Goal: Communication & Community: Answer question/provide support

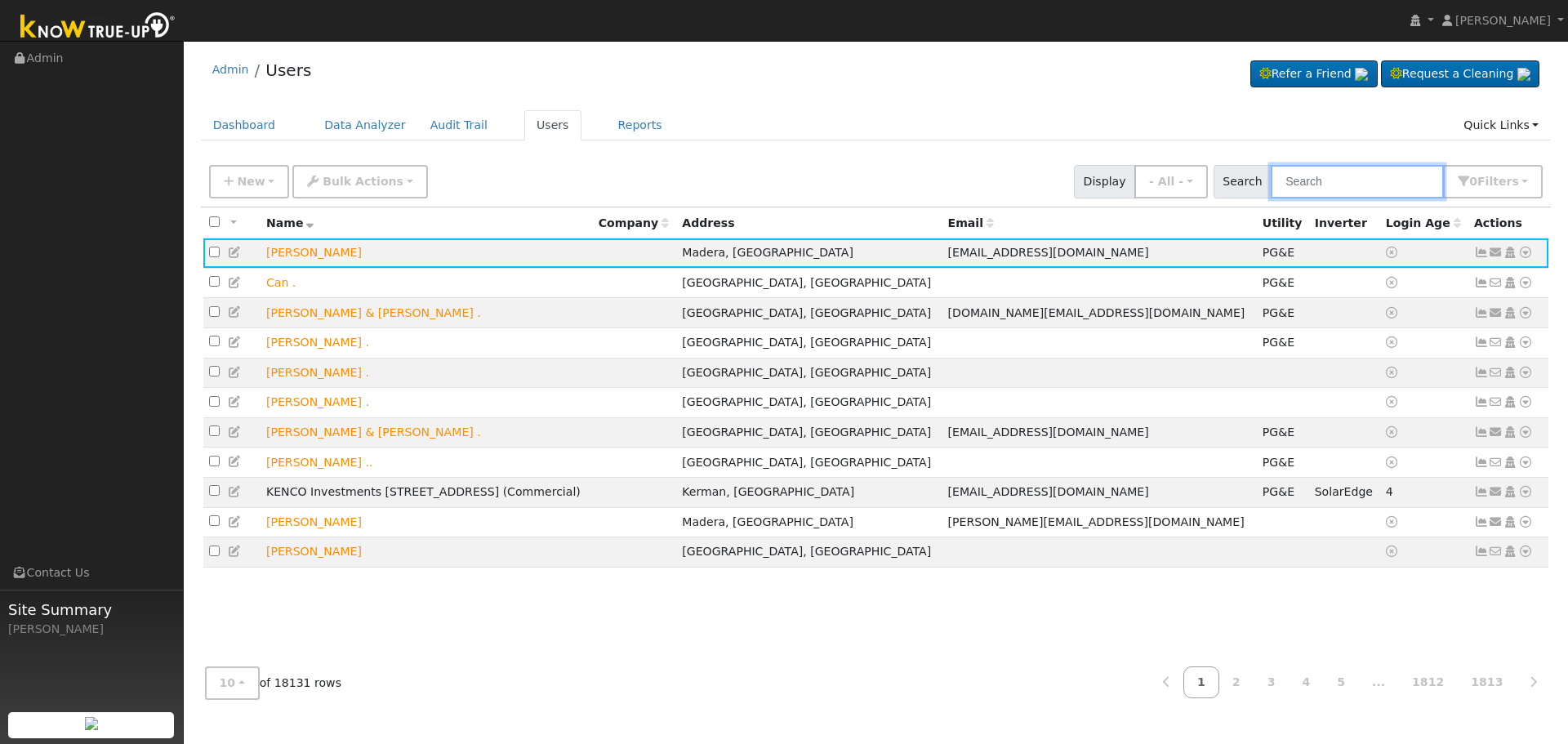
click at [1373, 193] on input "text" at bounding box center [1357, 182] width 173 height 34
paste input "[PERSON_NAME]"
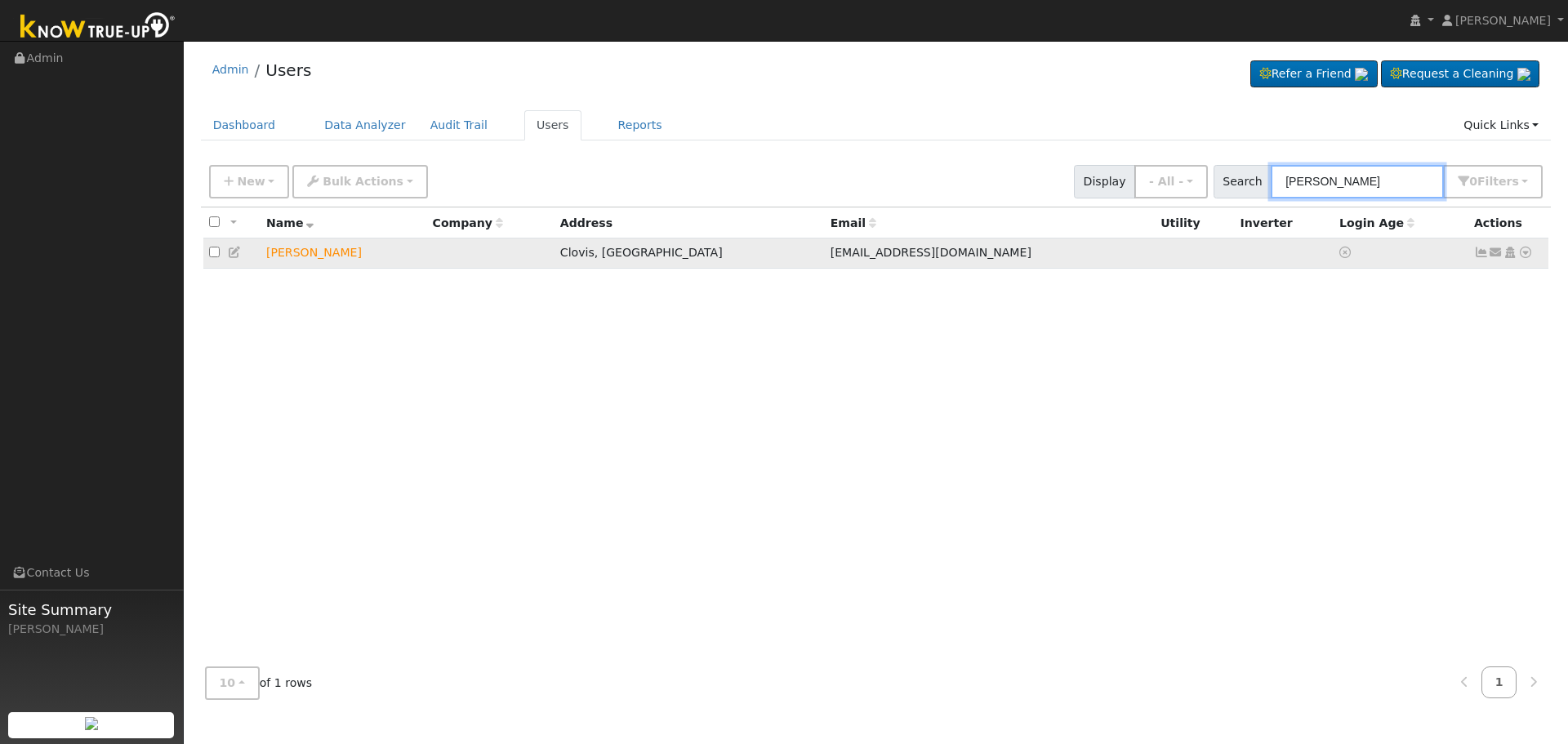
type input "[PERSON_NAME]"
click at [1495, 258] on icon at bounding box center [1495, 253] width 14 height 12
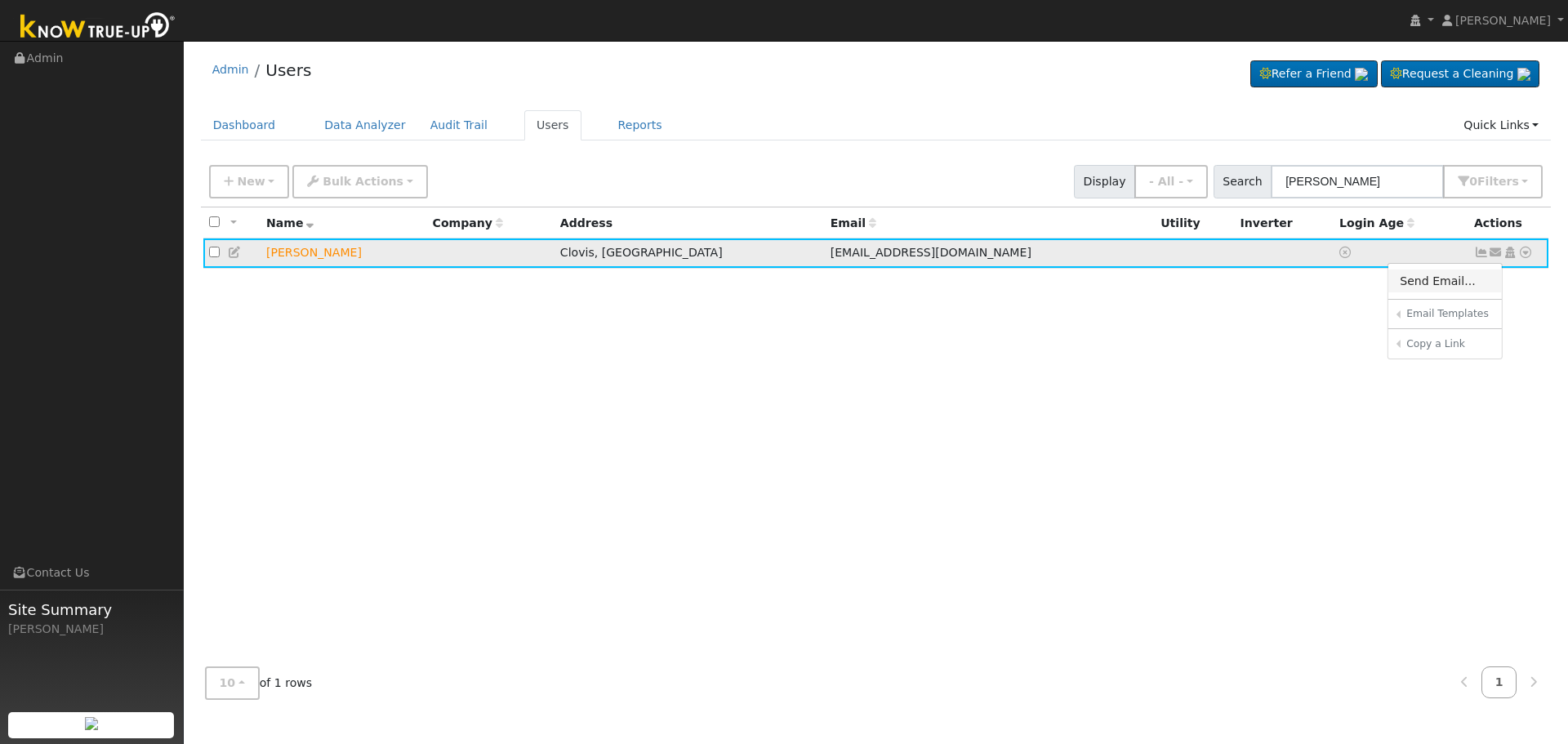
click at [1441, 275] on link "Send Email..." at bounding box center [1445, 281] width 113 height 23
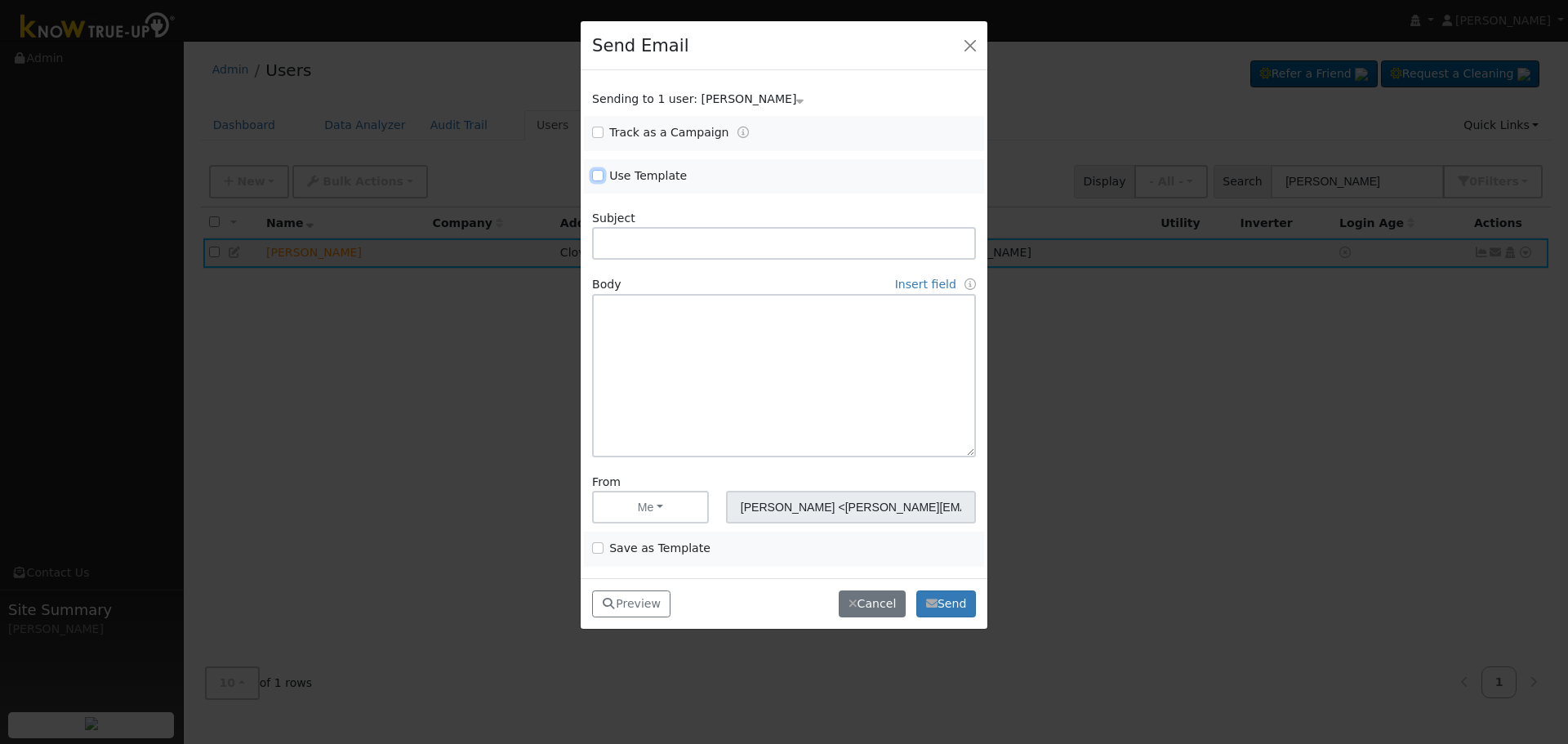
click at [596, 178] on input "Use Template" at bounding box center [598, 176] width 12 height 12
checkbox input "true"
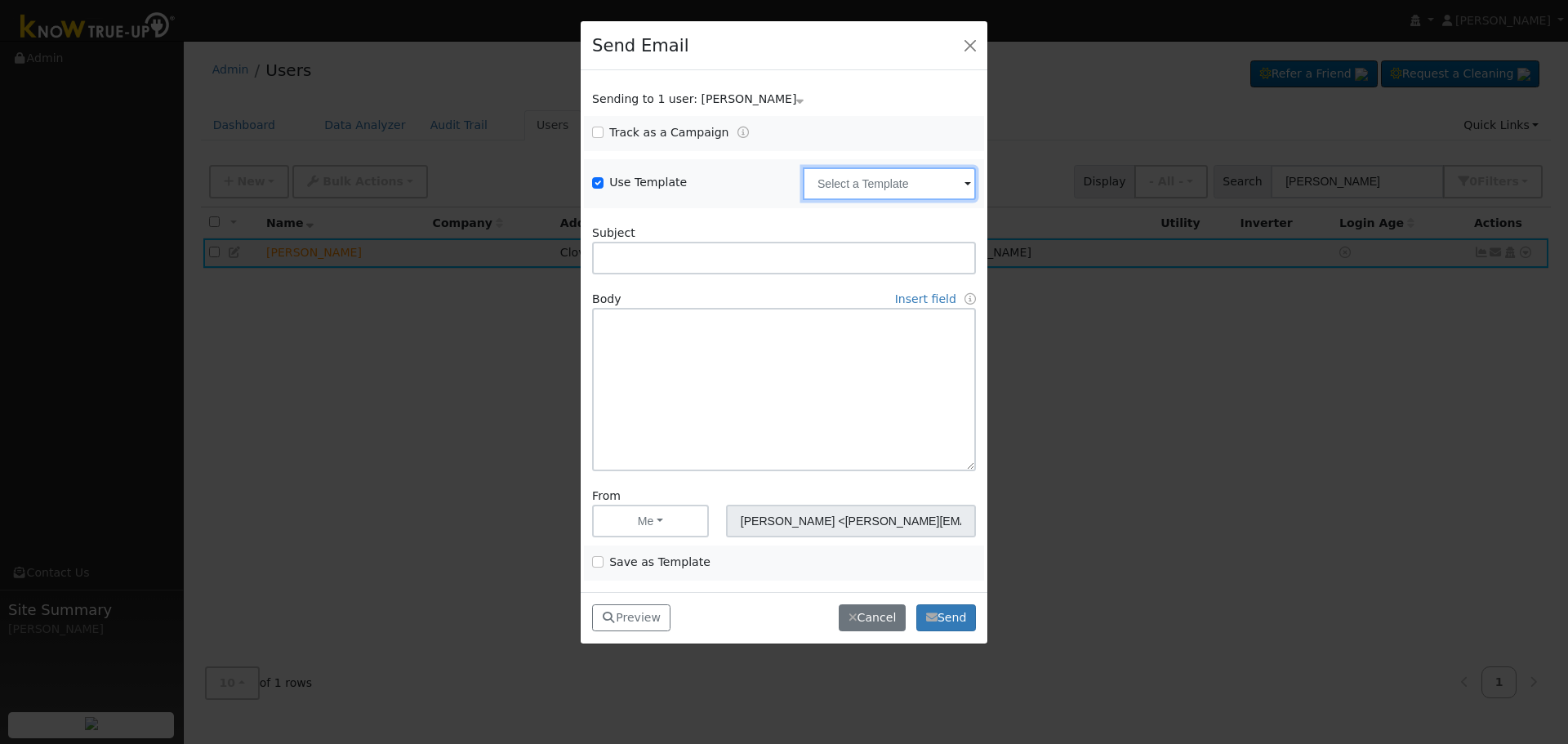
click at [845, 180] on input "text" at bounding box center [889, 183] width 173 height 33
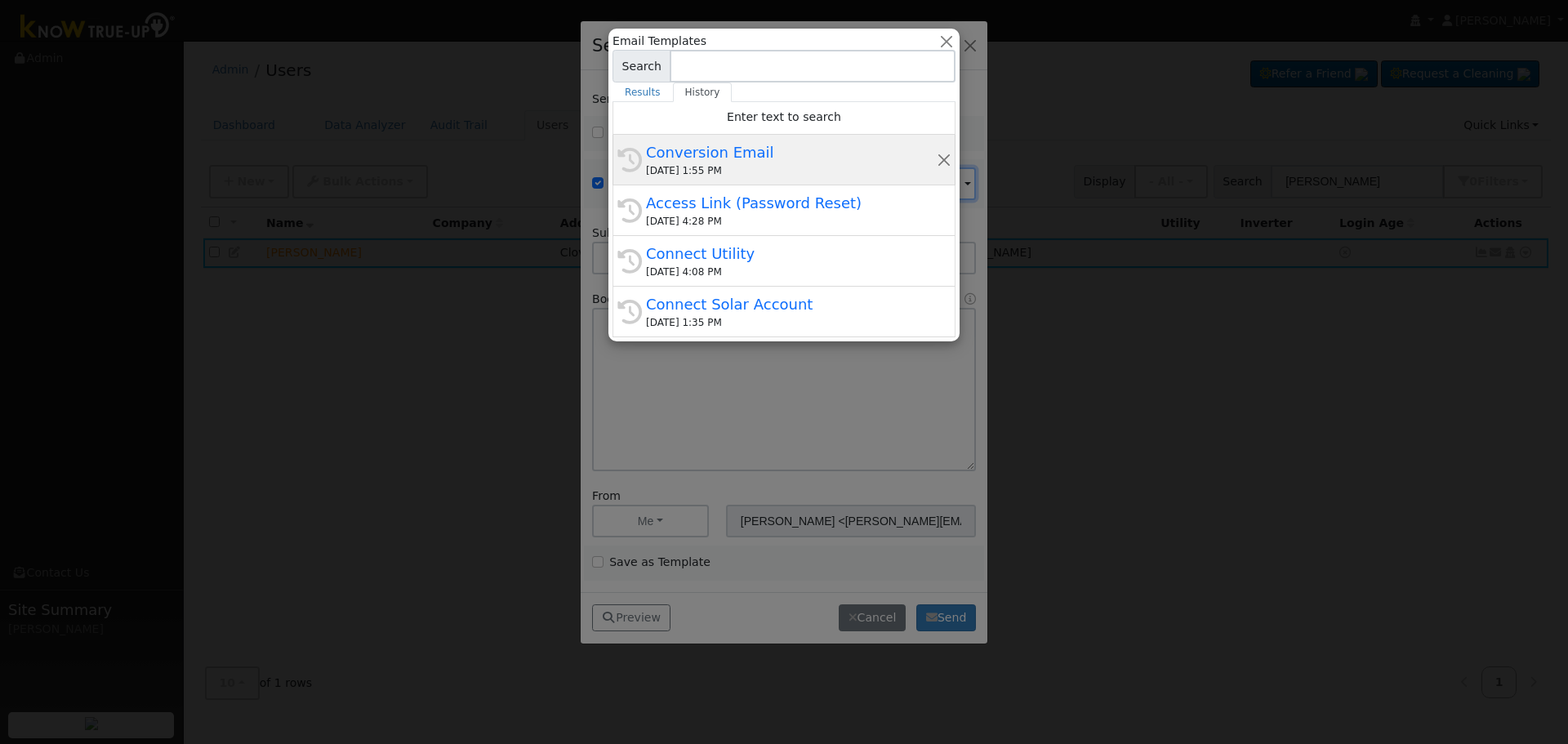
click at [677, 150] on div "Conversion Email" at bounding box center [792, 152] width 291 height 22
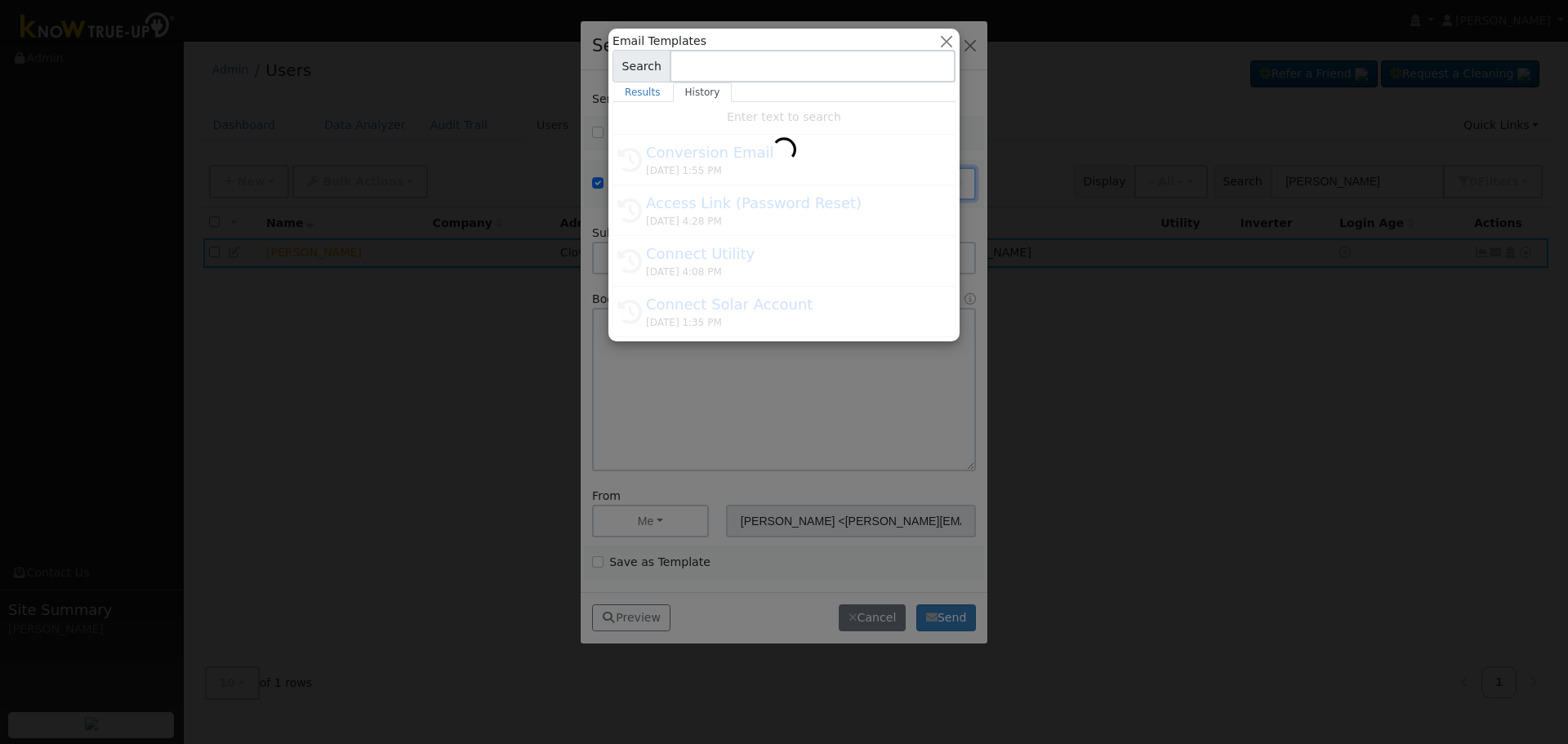
type input "Conversion Email"
type input "Connect Your Utility Account"
type textarea "Dear {user_fname}, The first step is to connect your electric utility account. …"
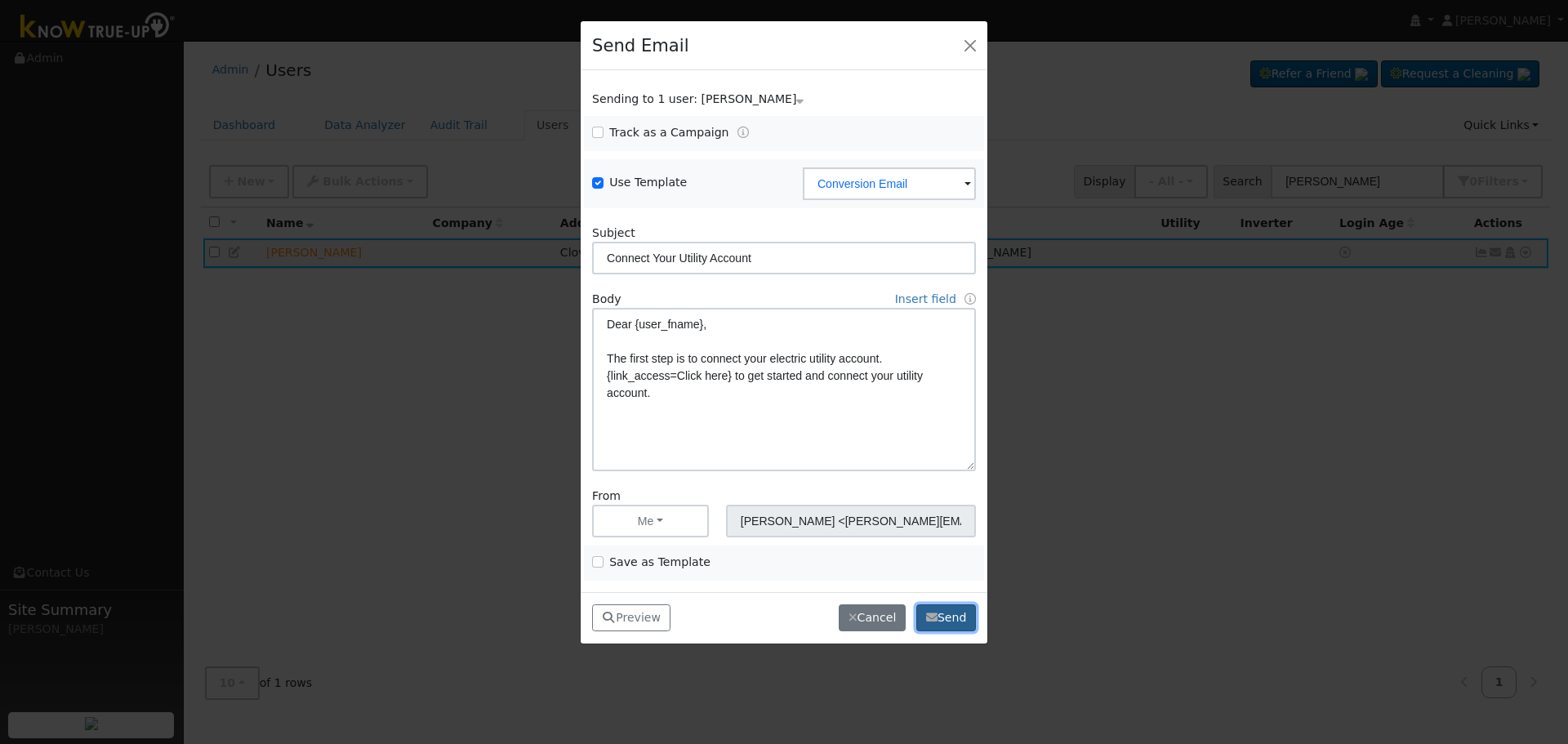
click at [945, 617] on button "Send" at bounding box center [946, 617] width 59 height 28
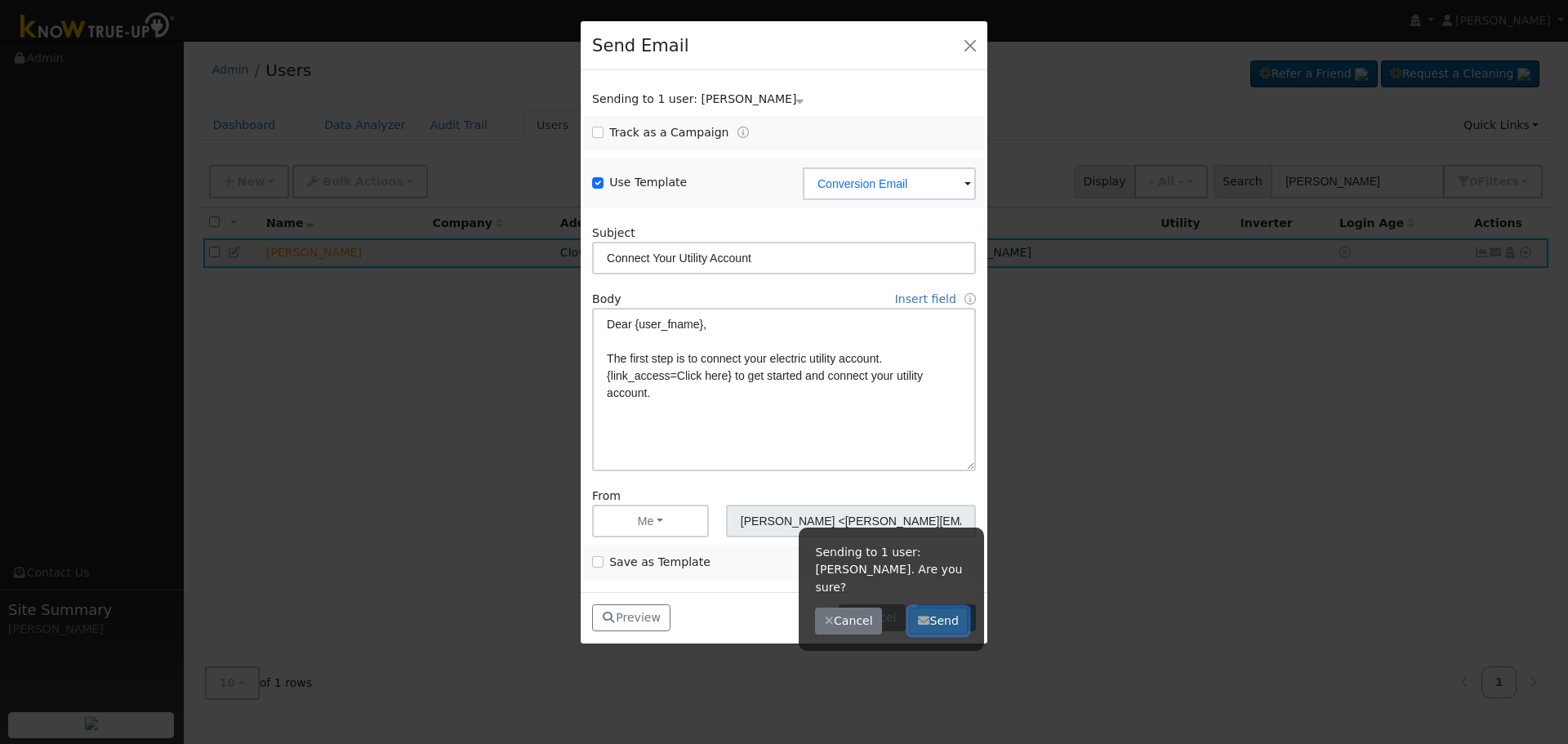
click at [932, 607] on button "Send" at bounding box center [939, 621] width 59 height 28
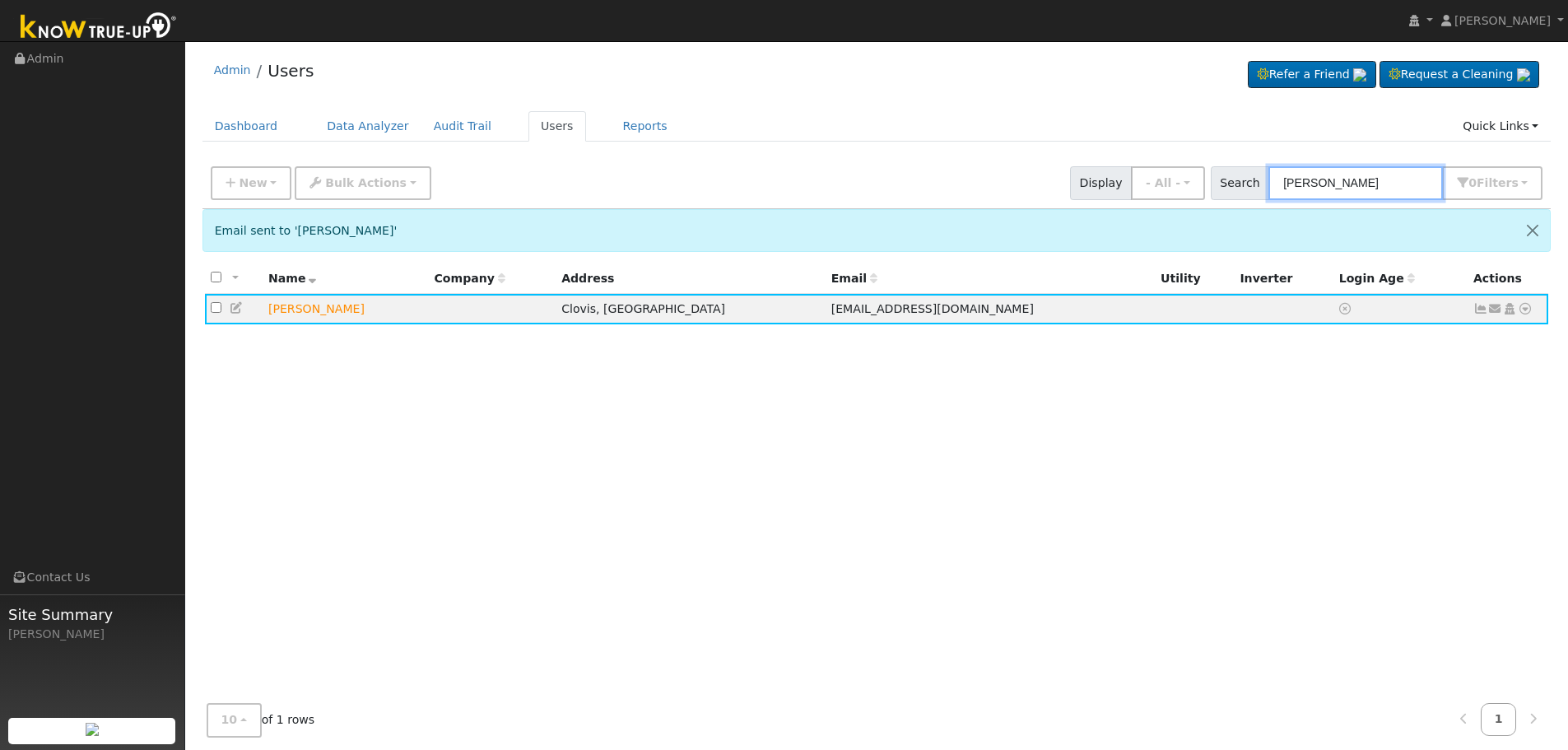
drag, startPoint x: 1037, startPoint y: 176, endPoint x: 664, endPoint y: 203, distance: 374.0
click at [664, 203] on div "New Add User Quick Add Quick Connect Quick Convert Lead Bulk Actions Send Email…" at bounding box center [877, 182] width 1349 height 50
